Goal: Task Accomplishment & Management: Manage account settings

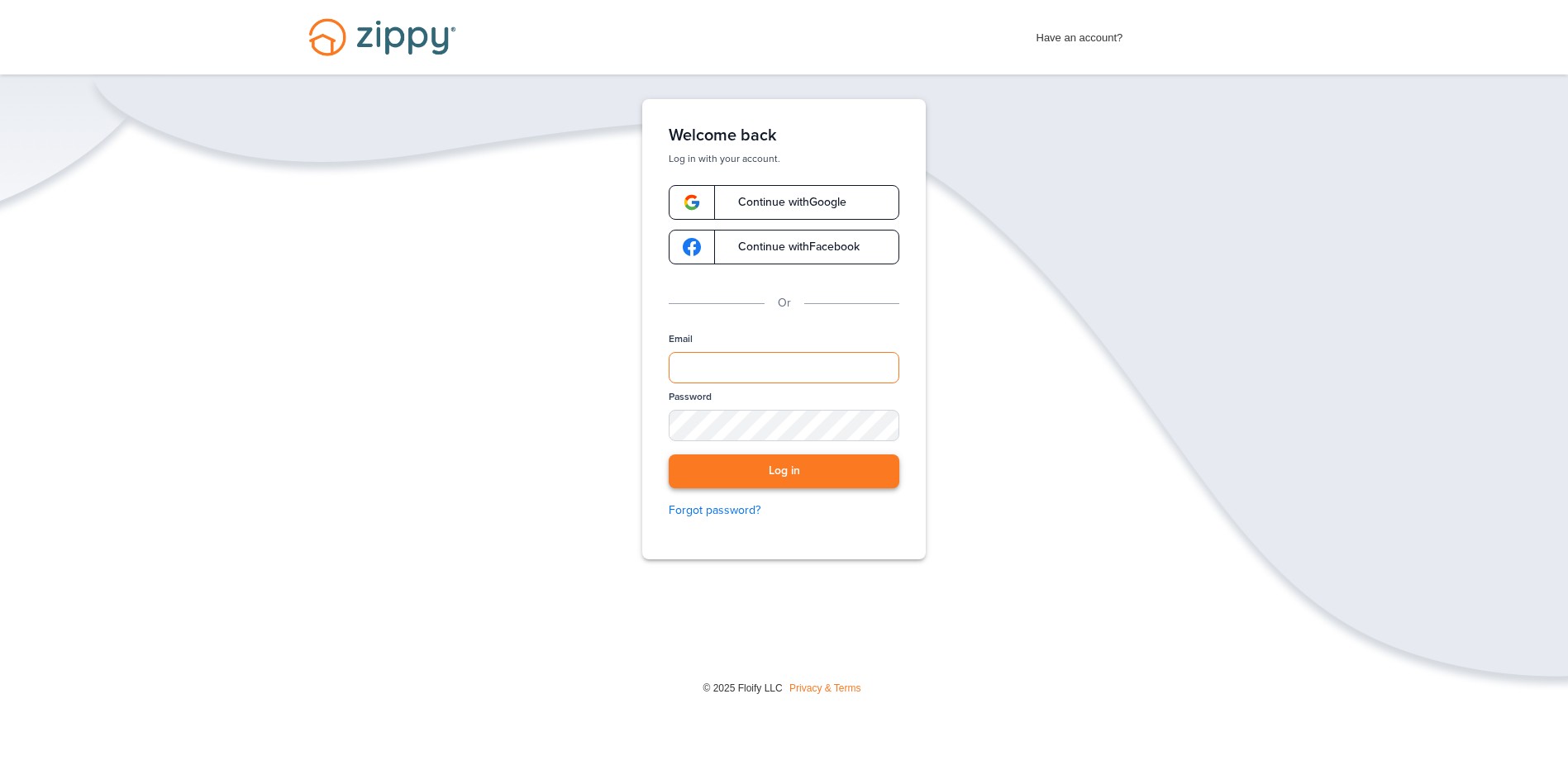
type input "**********"
click at [713, 469] on button "Log in" at bounding box center [784, 472] width 231 height 34
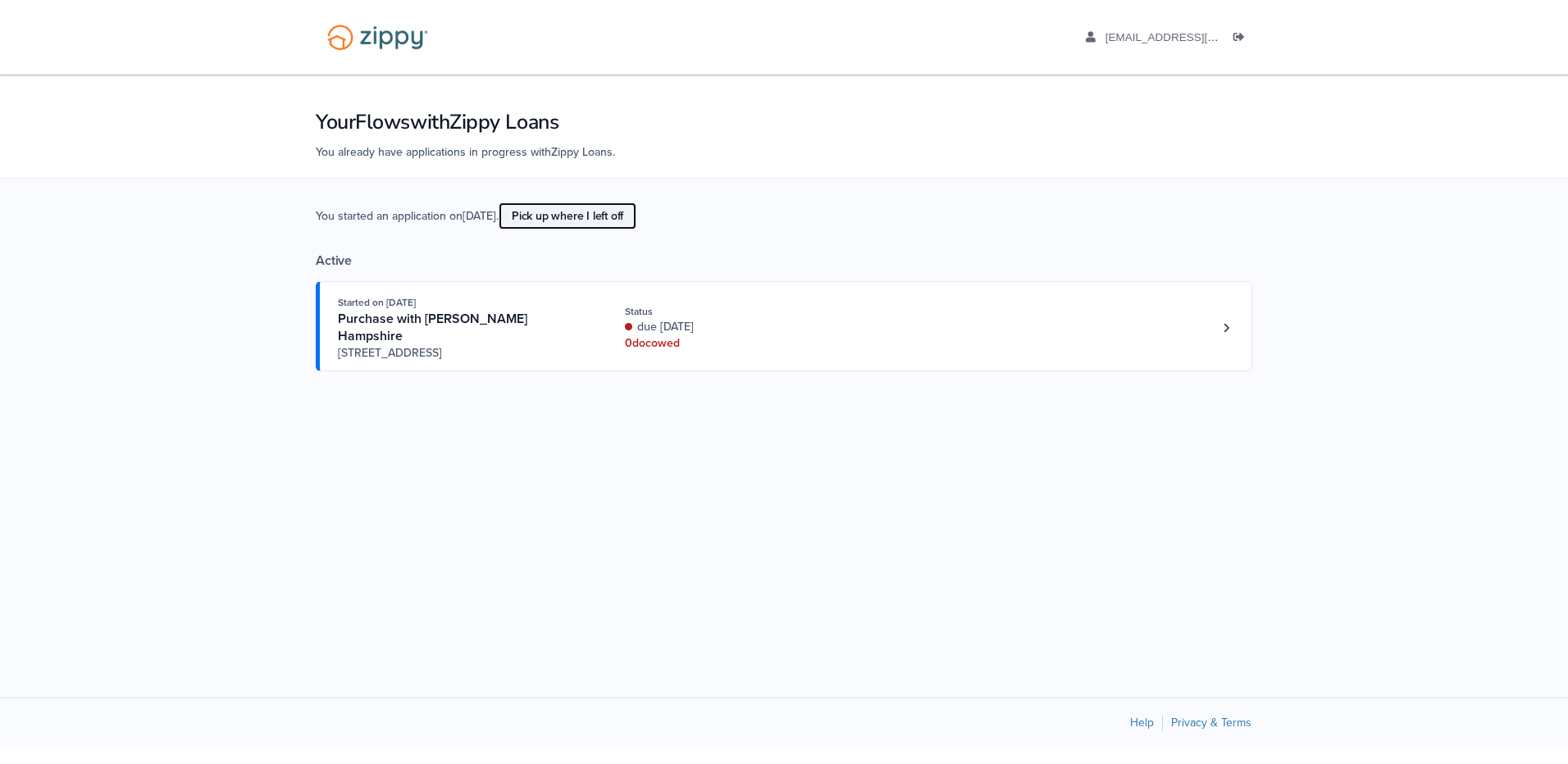
click at [569, 215] on link "Pick up where I left off" at bounding box center [567, 215] width 138 height 27
